Goal: Task Accomplishment & Management: Manage account settings

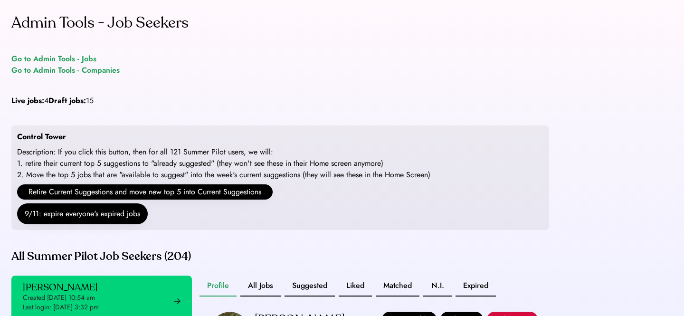
click at [82, 59] on div "Go to Admin Tools - Jobs" at bounding box center [53, 58] width 85 height 11
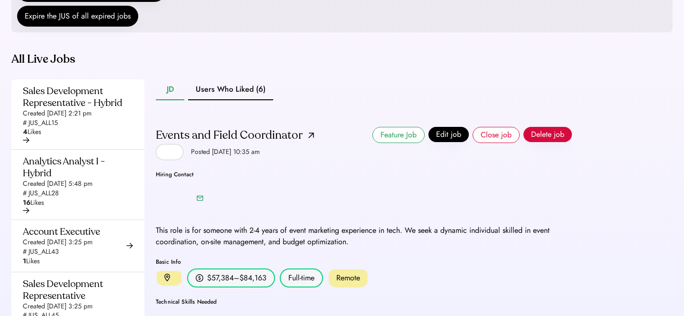
scroll to position [232, 0]
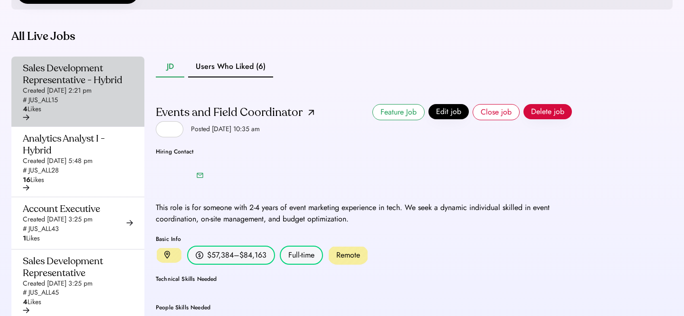
click at [79, 110] on div "Sales Development Representative - Hybrid Created [DATE] 2:21 pm # JUS_ALL15 4 …" at bounding box center [75, 88] width 104 height 52
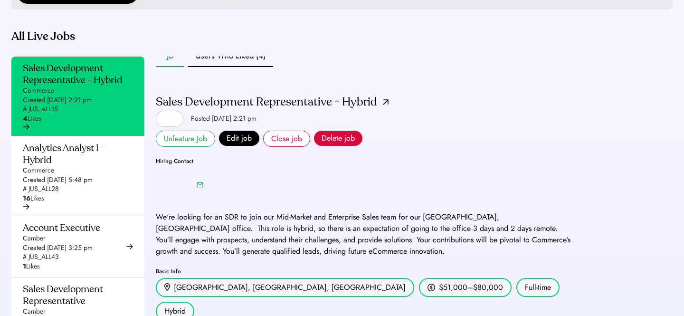
scroll to position [4, 0]
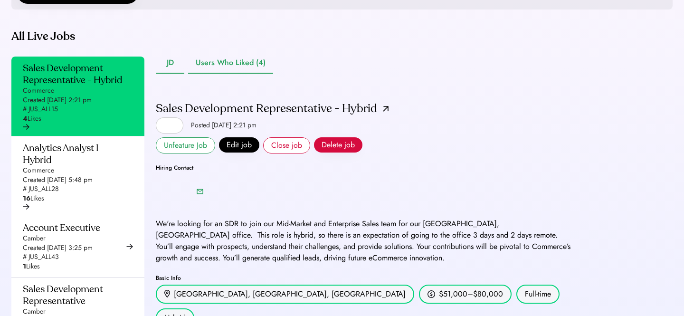
click at [268, 74] on button "Users Who Liked (4)" at bounding box center [230, 63] width 85 height 21
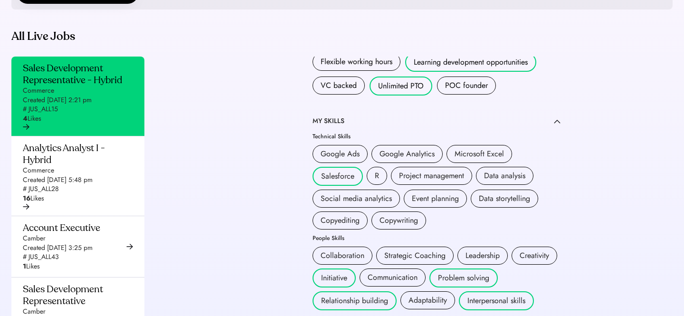
scroll to position [608, 0]
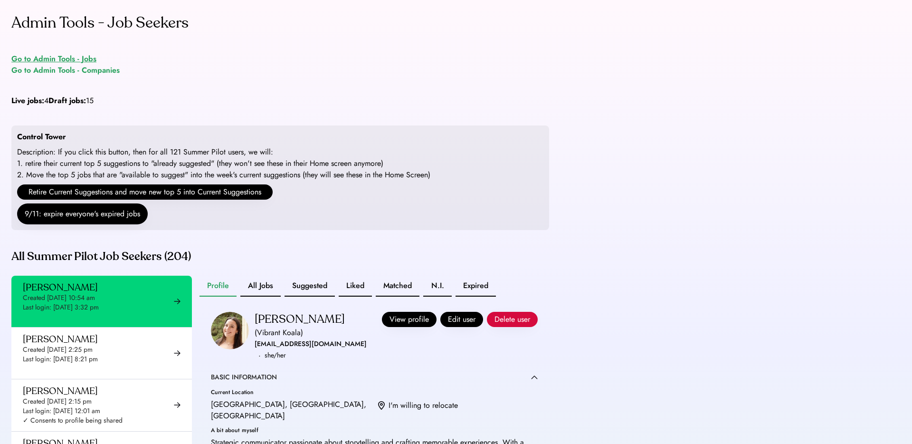
click at [84, 55] on div "Go to Admin Tools - Jobs" at bounding box center [53, 58] width 85 height 11
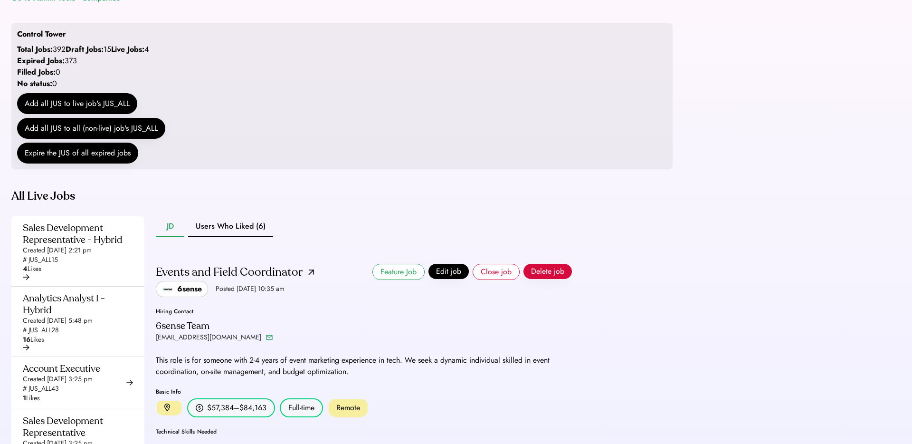
scroll to position [73, 0]
